Goal: Navigation & Orientation: Understand site structure

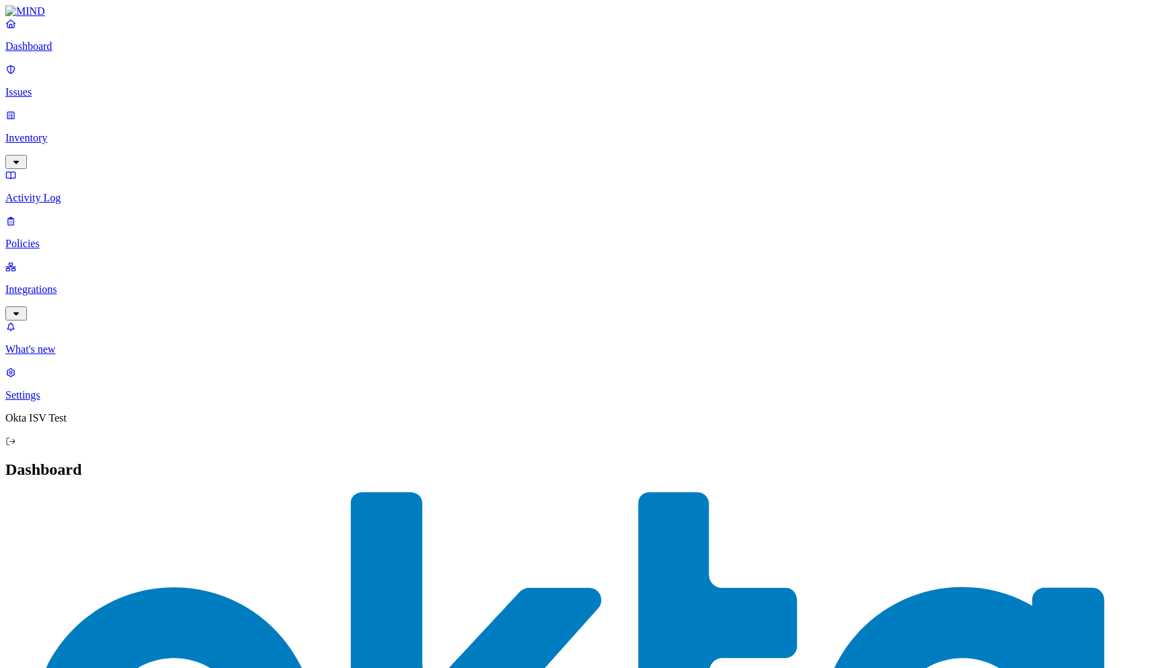
click at [16, 446] on icon at bounding box center [10, 441] width 11 height 9
click at [71, 284] on p "Integrations" at bounding box center [581, 290] width 1153 height 12
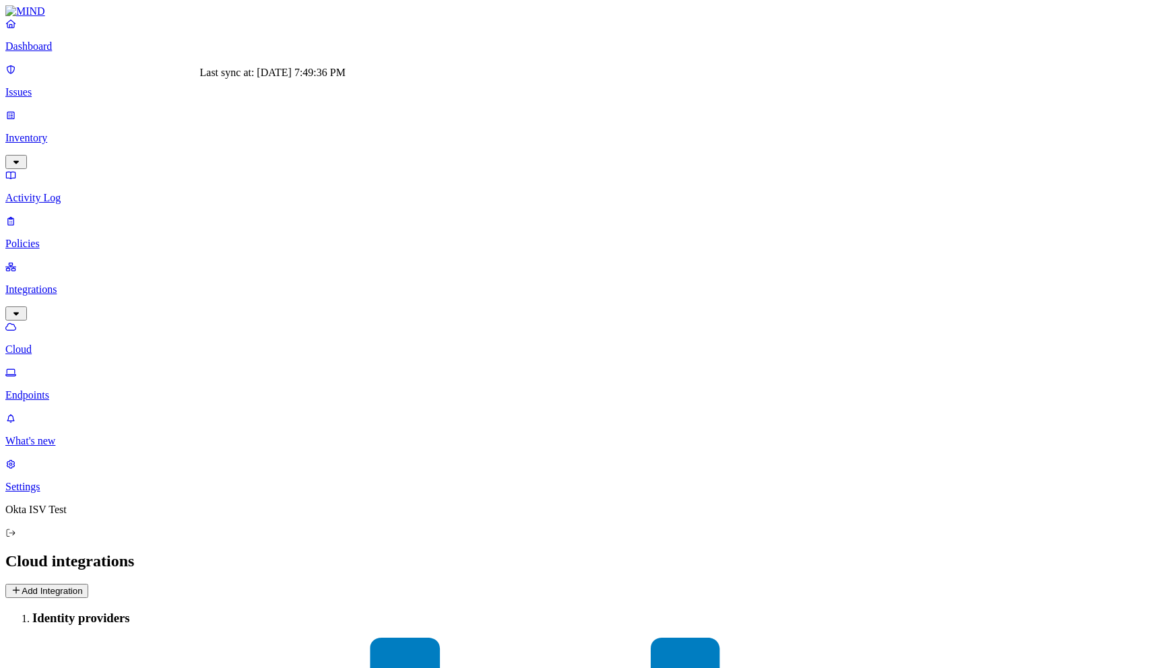
click at [78, 132] on p "Inventory" at bounding box center [581, 138] width 1153 height 12
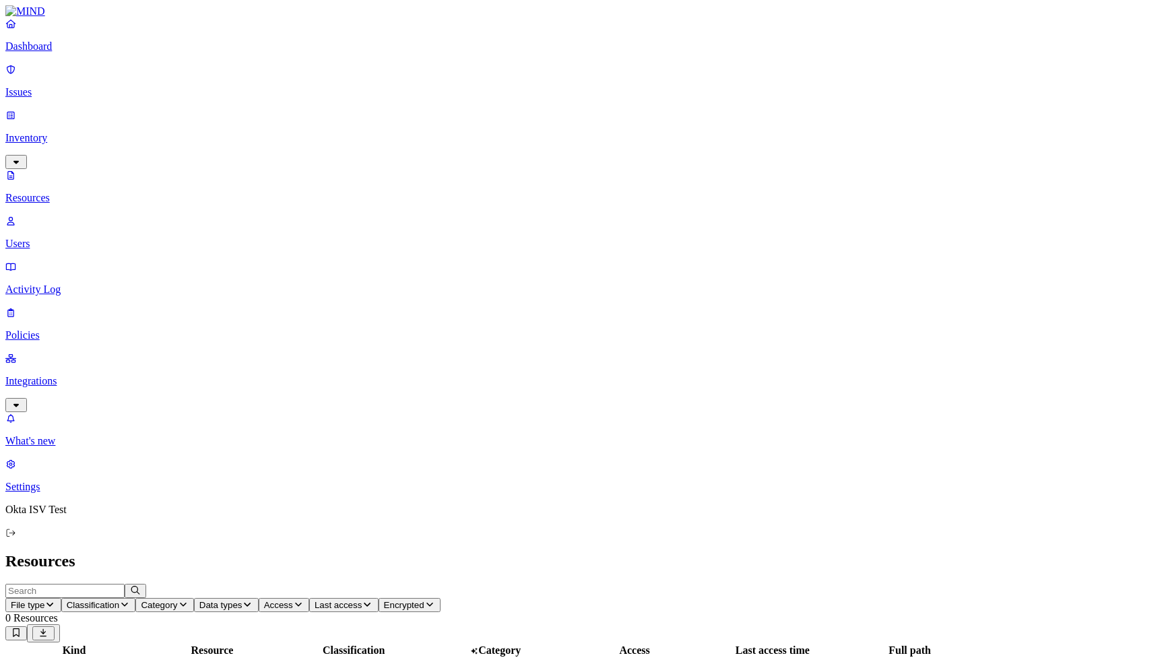
click at [253, 600] on icon "button" at bounding box center [247, 604] width 11 height 9
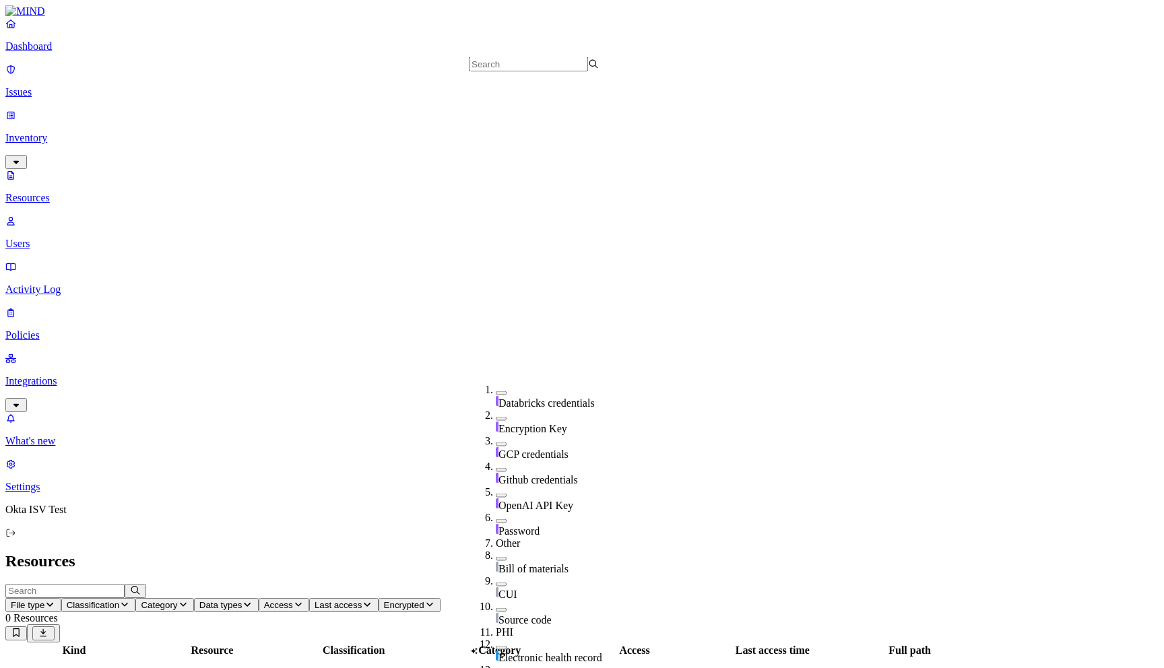
scroll to position [446, 0]
click at [57, 215] on link "Users" at bounding box center [581, 232] width 1153 height 35
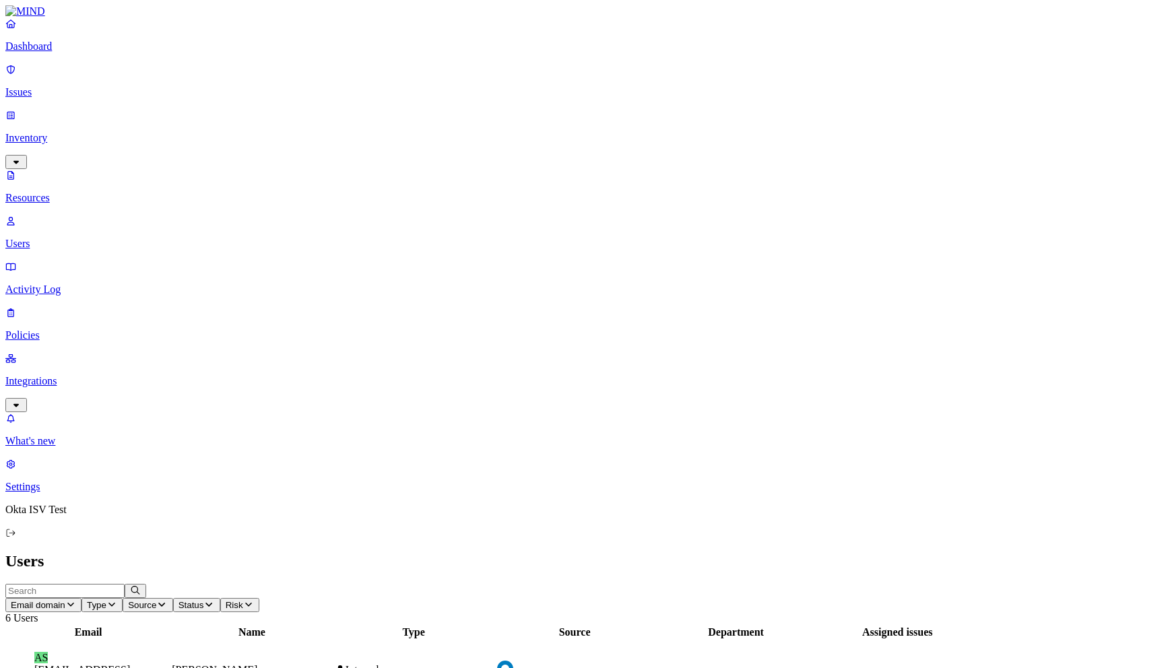
click at [40, 53] on link "Dashboard" at bounding box center [581, 35] width 1153 height 35
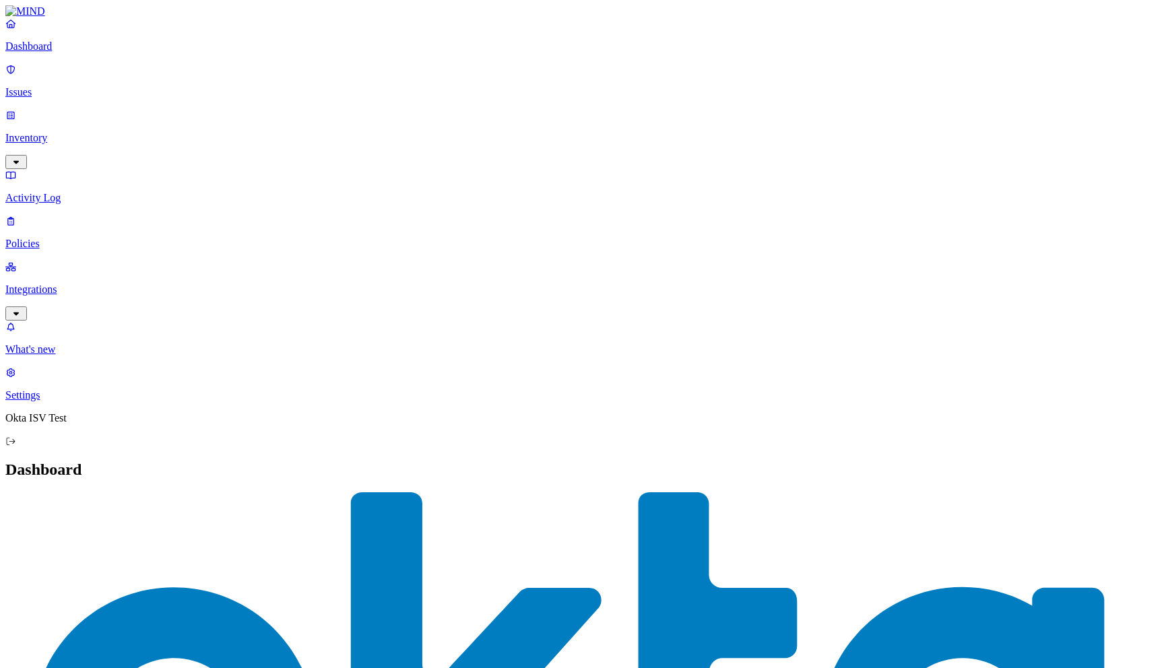
click at [53, 86] on p "Issues" at bounding box center [581, 92] width 1153 height 12
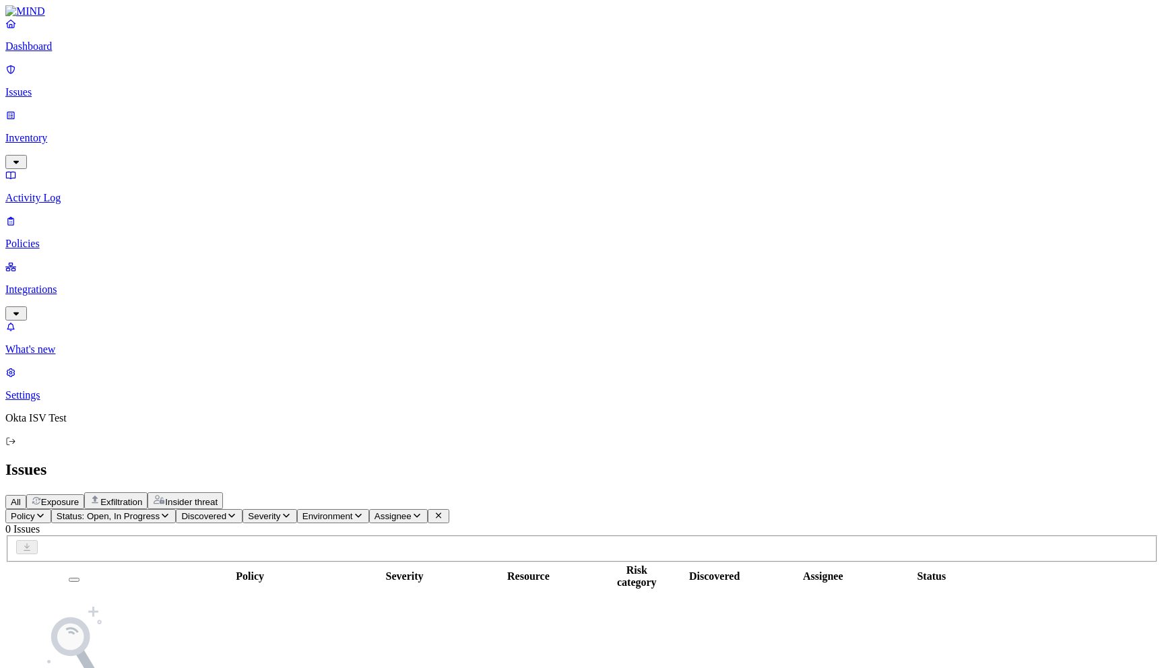
click at [26, 109] on link "Inventory" at bounding box center [581, 138] width 1153 height 58
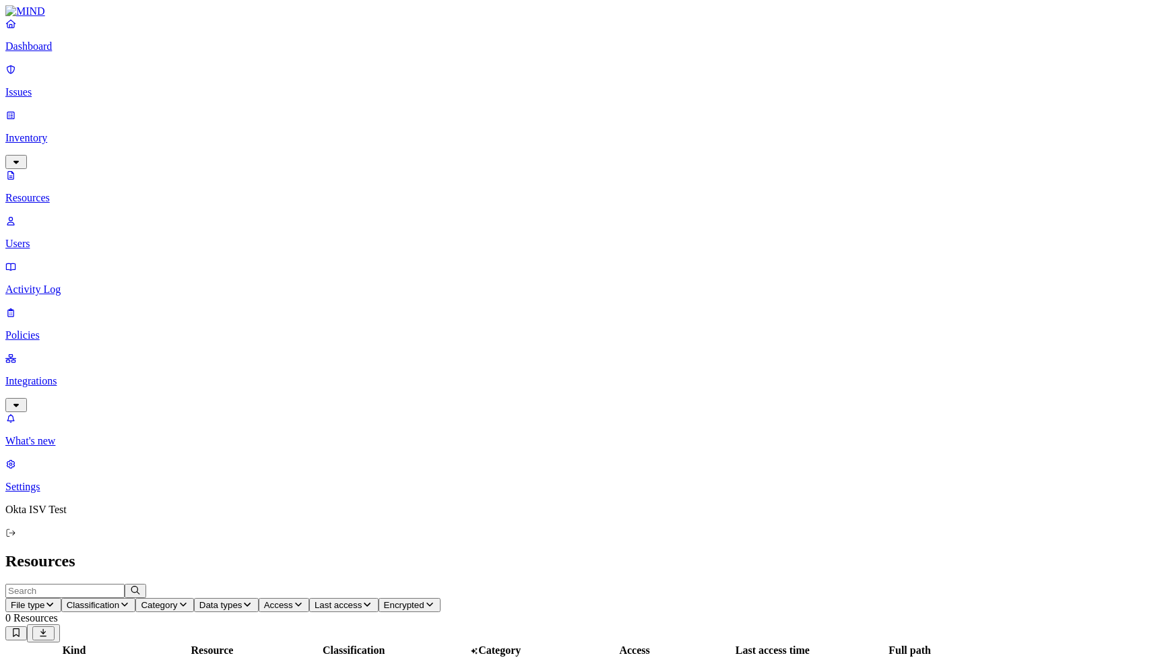
click at [55, 600] on icon "button" at bounding box center [49, 604] width 11 height 9
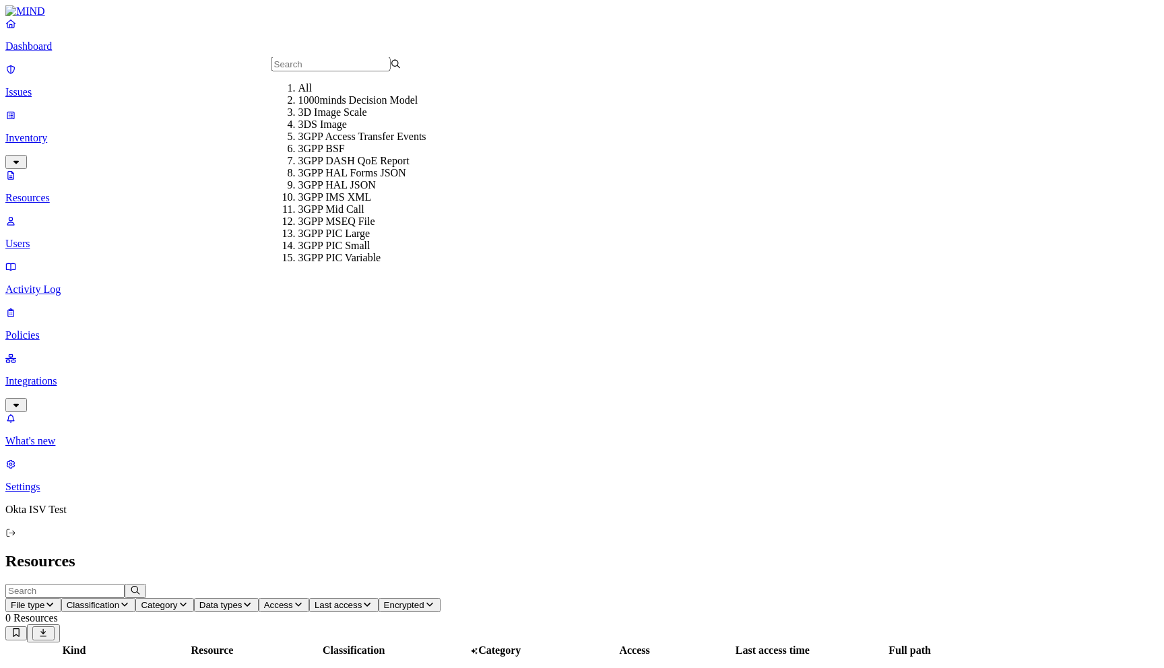
click at [51, 238] on p "Users" at bounding box center [581, 244] width 1153 height 12
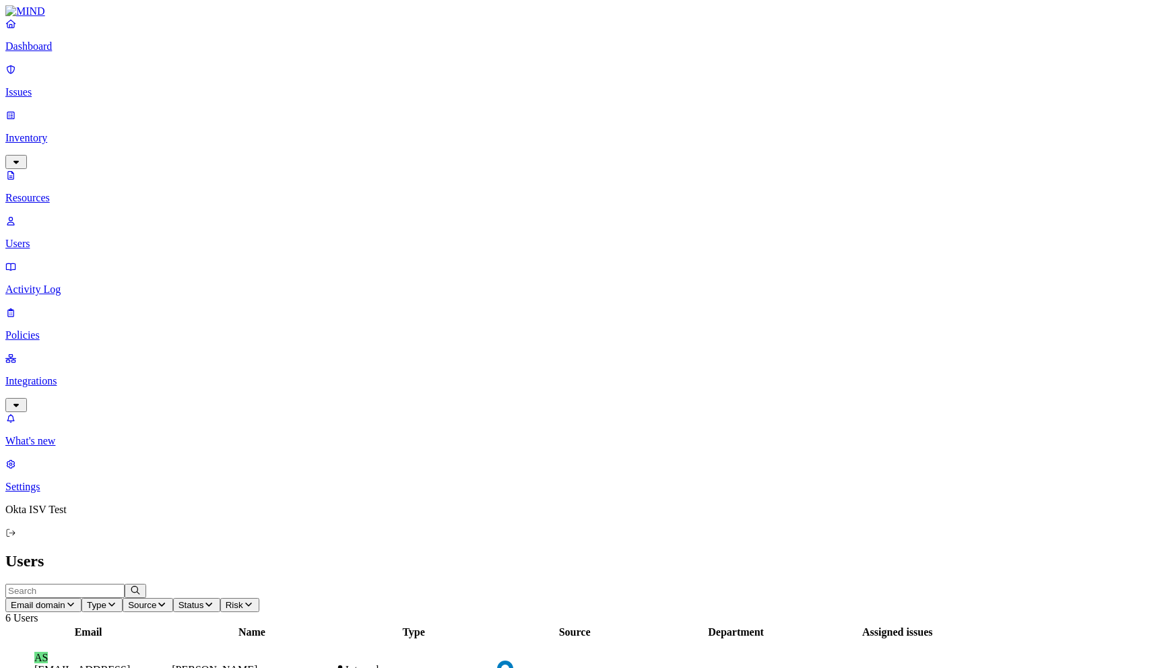
click at [142, 664] on figcaption "asalman@okta.com" at bounding box center [88, 676] width 108 height 24
click at [65, 284] on p "Activity Log" at bounding box center [581, 290] width 1153 height 12
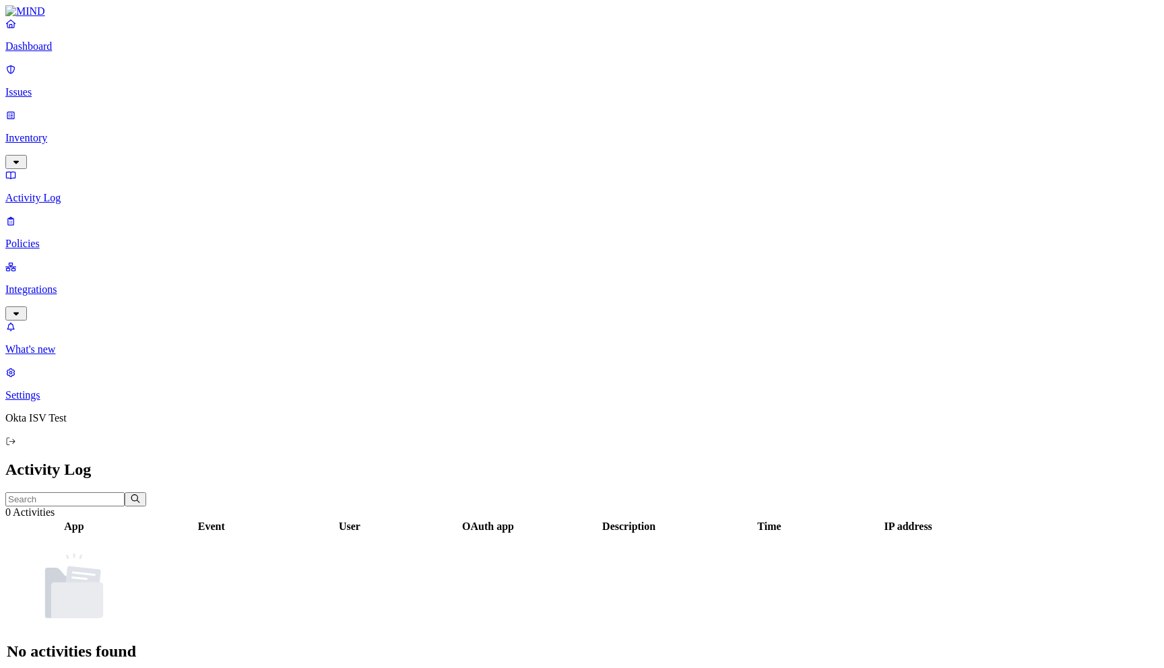
click at [36, 238] on p "Policies" at bounding box center [581, 244] width 1153 height 12
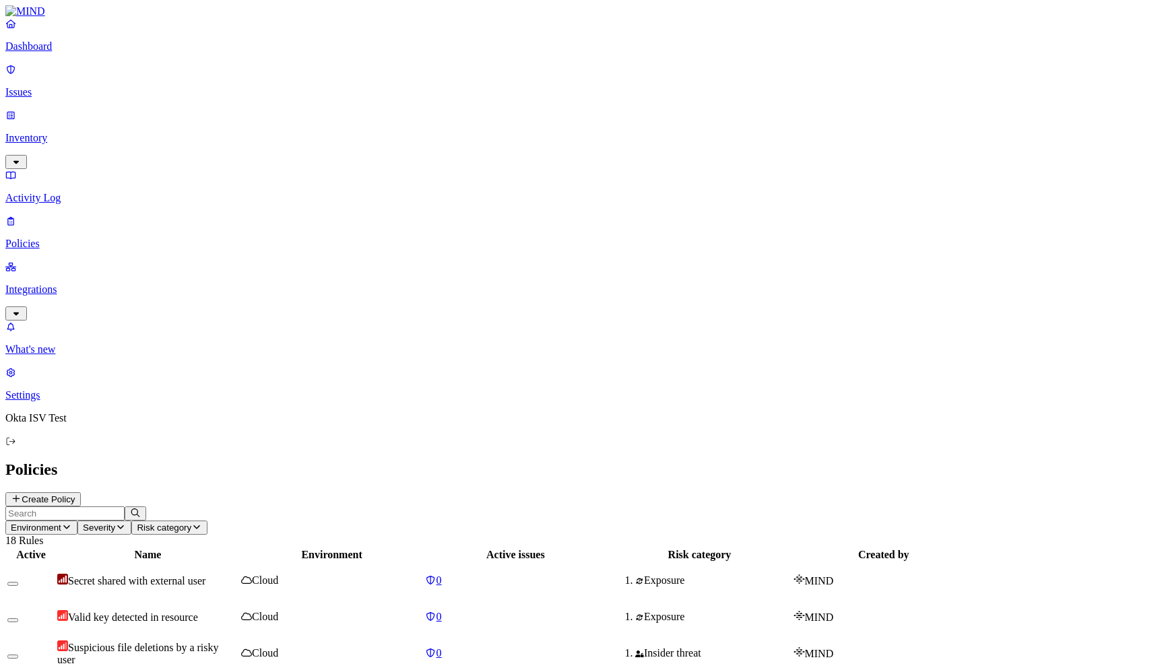
click at [50, 132] on p "Inventory" at bounding box center [581, 138] width 1153 height 12
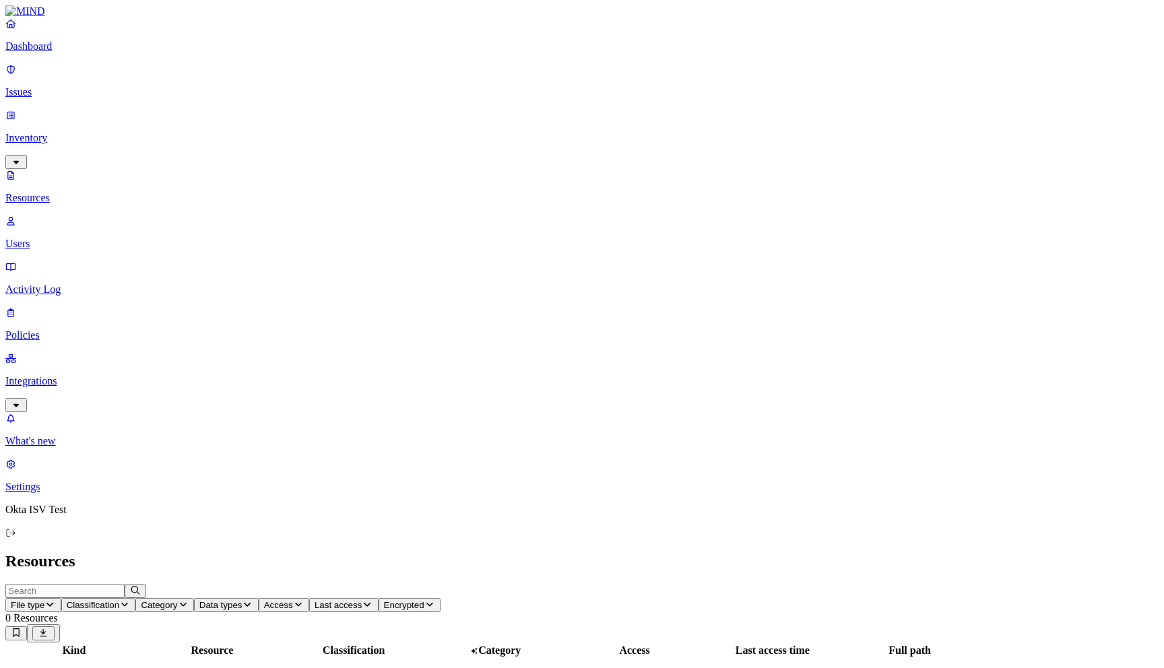
click at [120, 600] on span "Classification" at bounding box center [93, 605] width 53 height 10
click at [177, 600] on span "Category" at bounding box center [159, 605] width 36 height 10
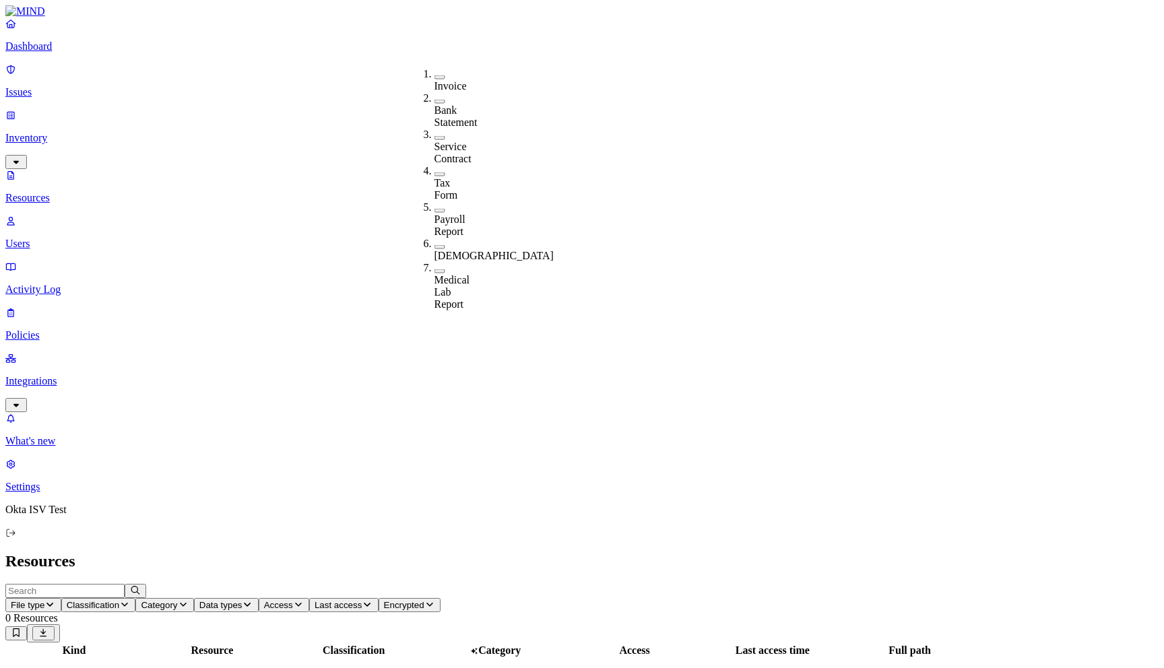
click at [242, 600] on span "Data types" at bounding box center [220, 605] width 43 height 10
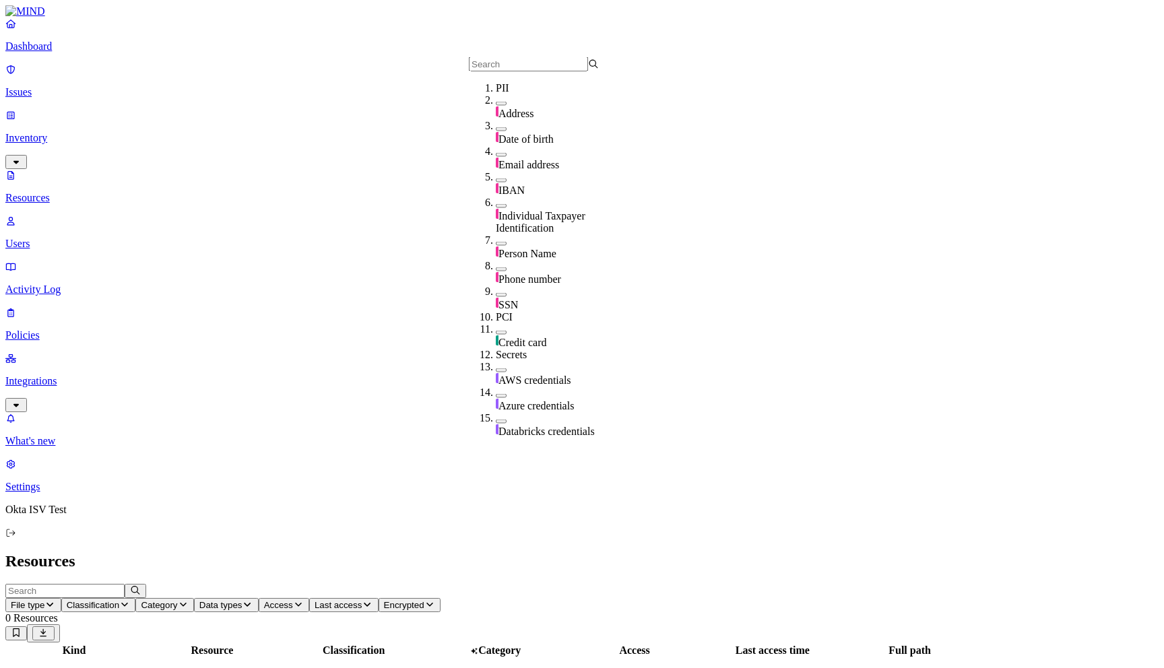
click at [304, 600] on icon "button" at bounding box center [298, 604] width 11 height 9
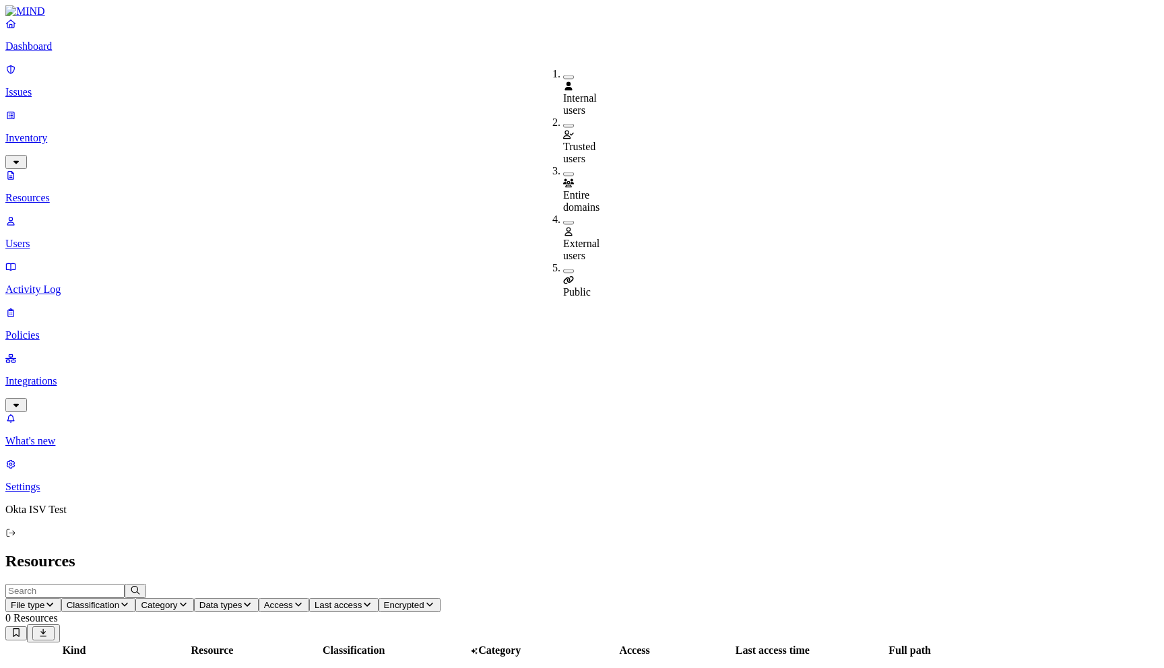
click at [597, 92] on span "Internal users" at bounding box center [580, 104] width 34 height 24
click at [421, 600] on span "Last access" at bounding box center [397, 605] width 47 height 10
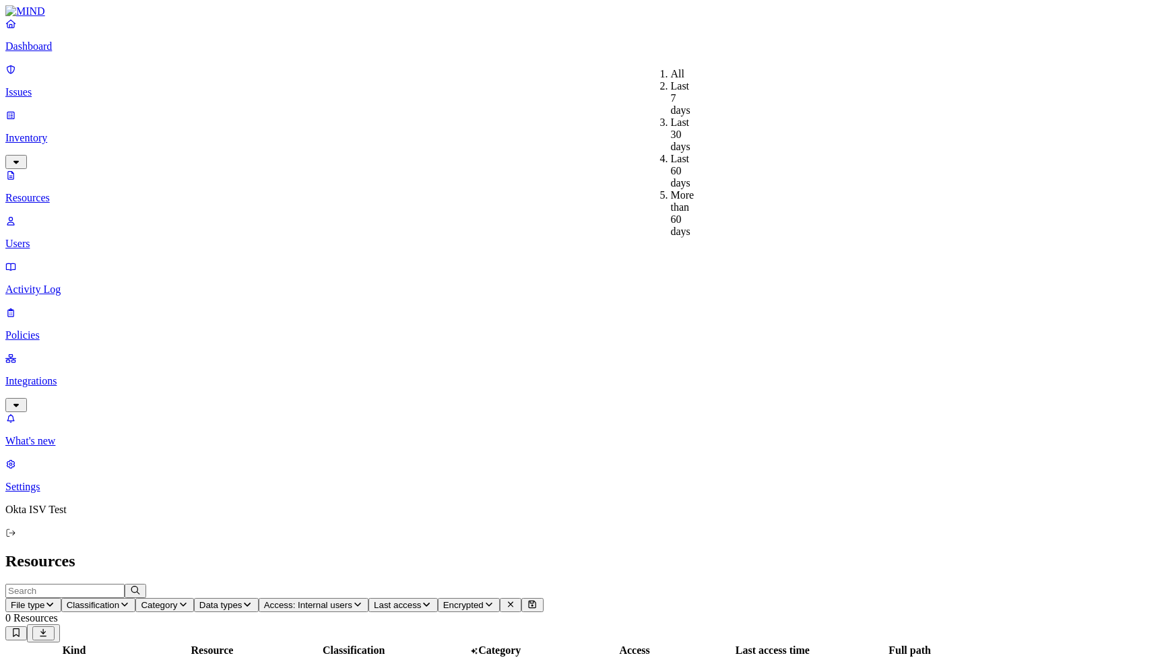
click at [671, 94] on div "Last 7 days" at bounding box center [671, 98] width 0 height 36
click at [534, 600] on span "Encrypted" at bounding box center [514, 605] width 40 height 10
click at [800, 552] on h2 "Resources" at bounding box center [581, 561] width 1153 height 18
click at [55, 600] on icon "button" at bounding box center [49, 604] width 11 height 9
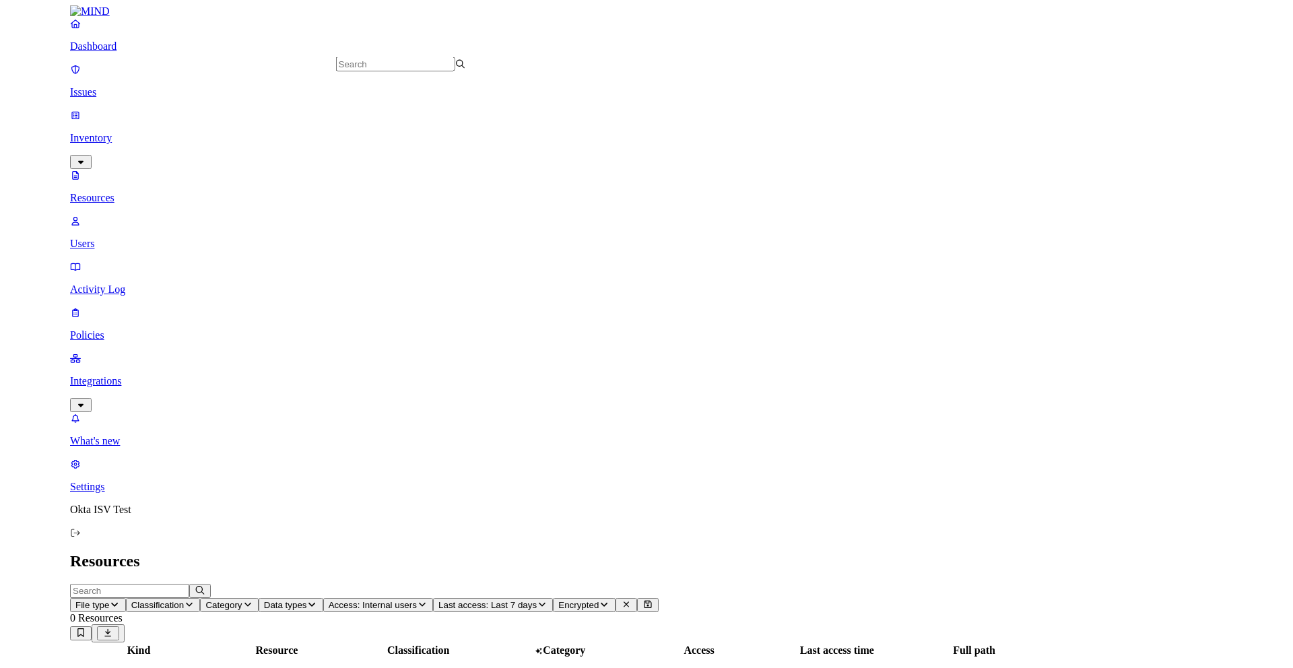
scroll to position [21569, 0]
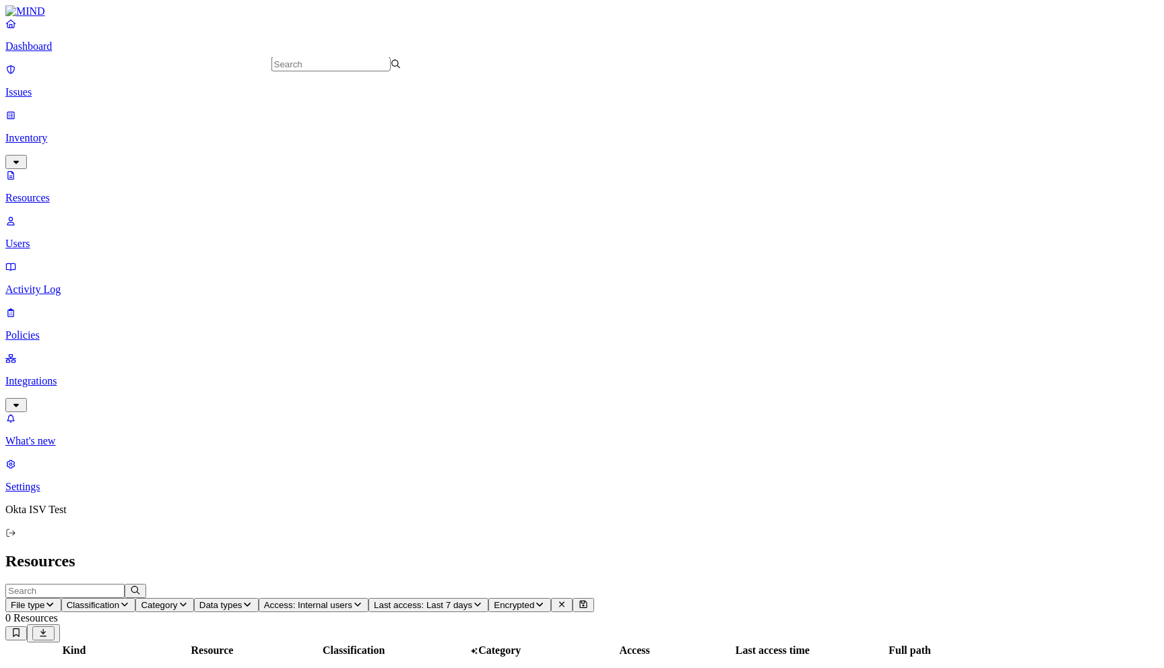
click at [46, 215] on link "Users" at bounding box center [581, 232] width 1153 height 35
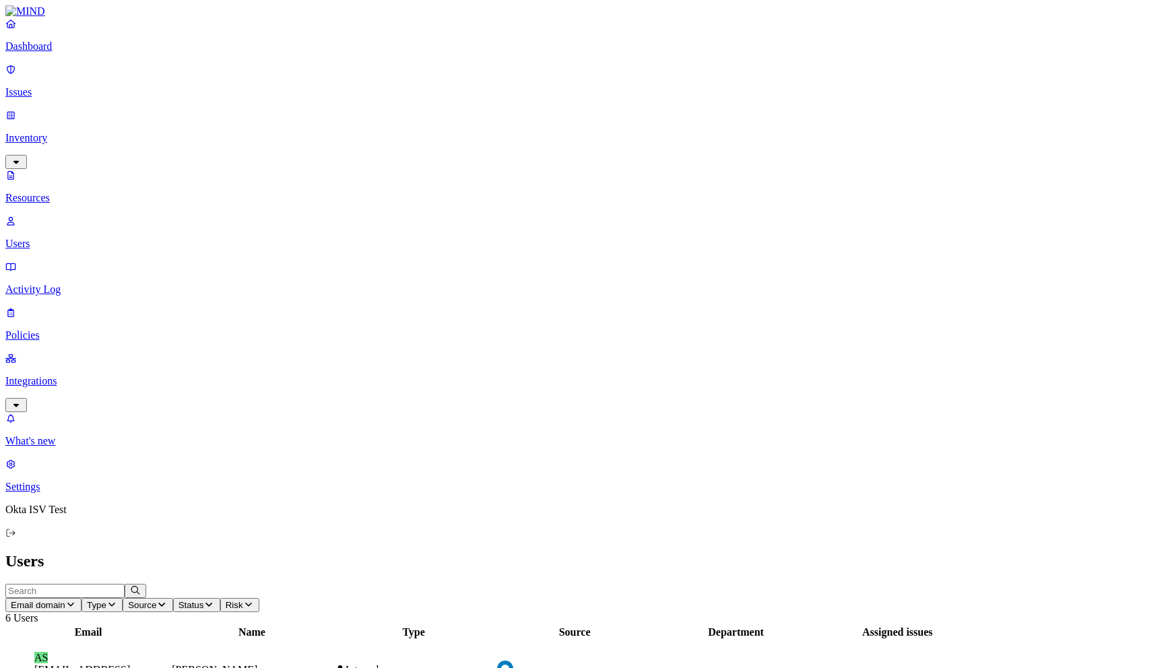
click at [49, 375] on p "Integrations" at bounding box center [581, 381] width 1153 height 12
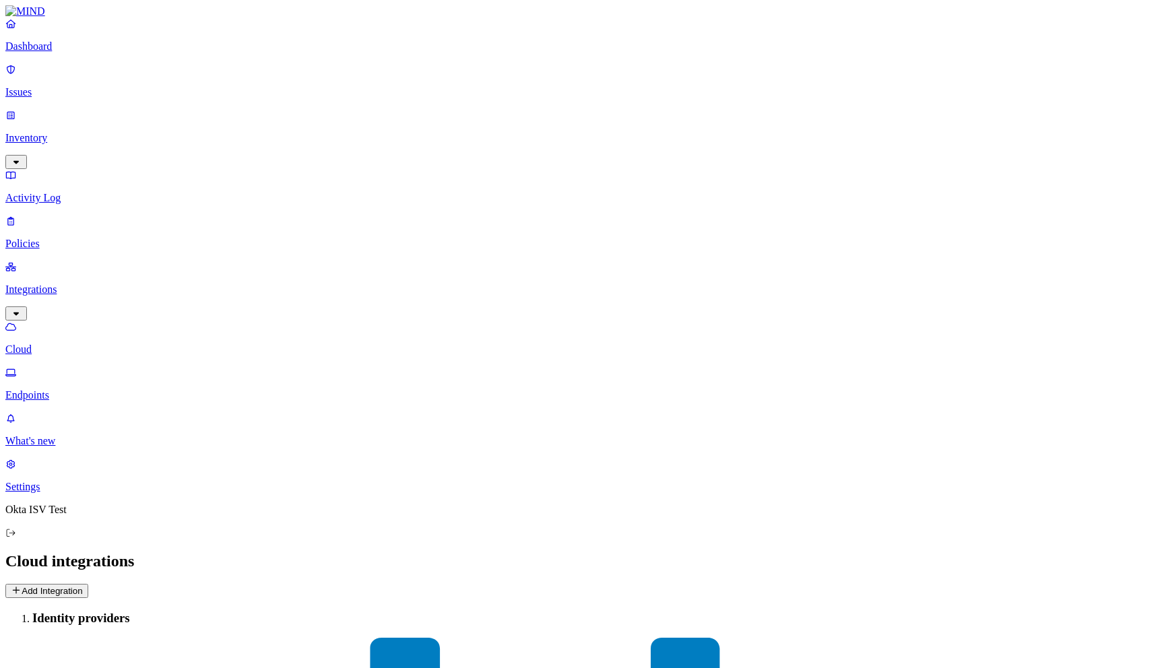
click at [71, 389] on p "Endpoints" at bounding box center [581, 395] width 1153 height 12
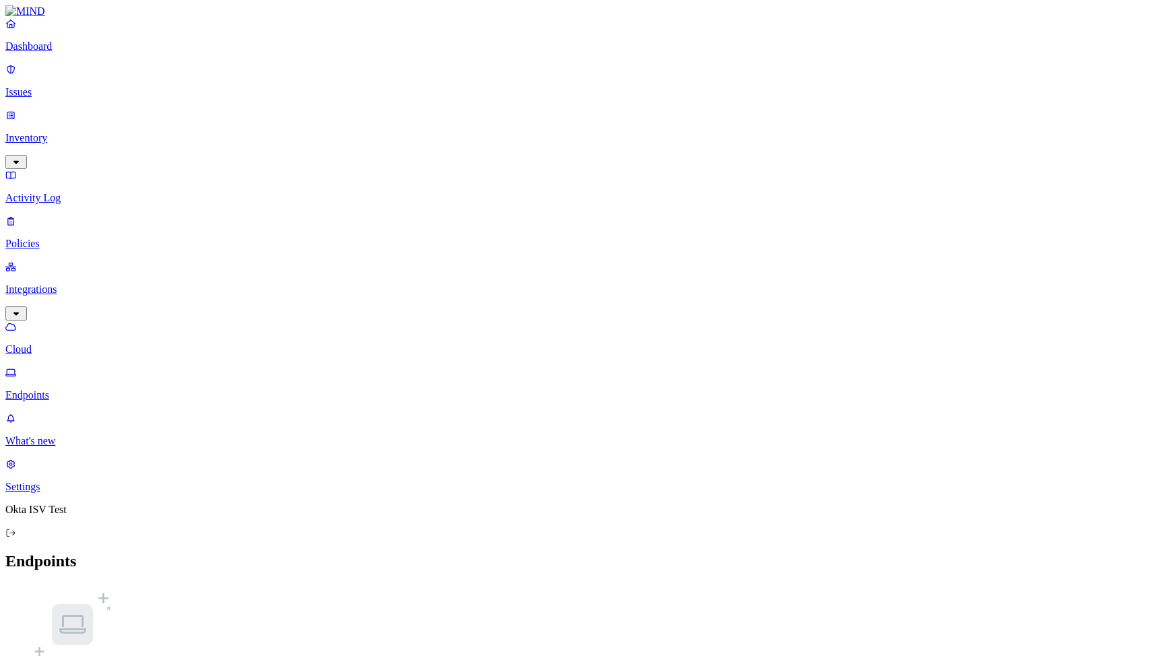
click at [55, 493] on p "Settings" at bounding box center [581, 487] width 1153 height 12
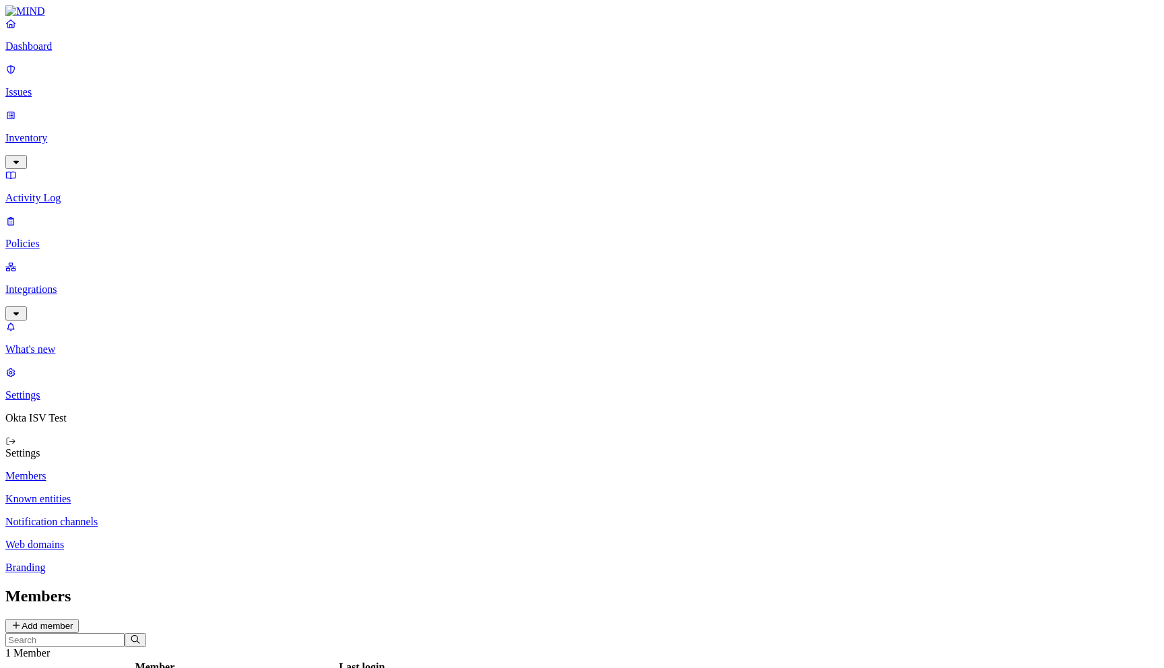
click at [211, 493] on p "Known entities" at bounding box center [581, 499] width 1153 height 12
click at [211, 516] on p "Notification channels" at bounding box center [581, 522] width 1153 height 12
click at [198, 539] on p "Web domains" at bounding box center [581, 545] width 1153 height 12
click at [188, 562] on p "Branding" at bounding box center [581, 568] width 1153 height 12
click at [40, 53] on p "Dashboard" at bounding box center [581, 46] width 1153 height 12
